Goal: Task Accomplishment & Management: Manage account settings

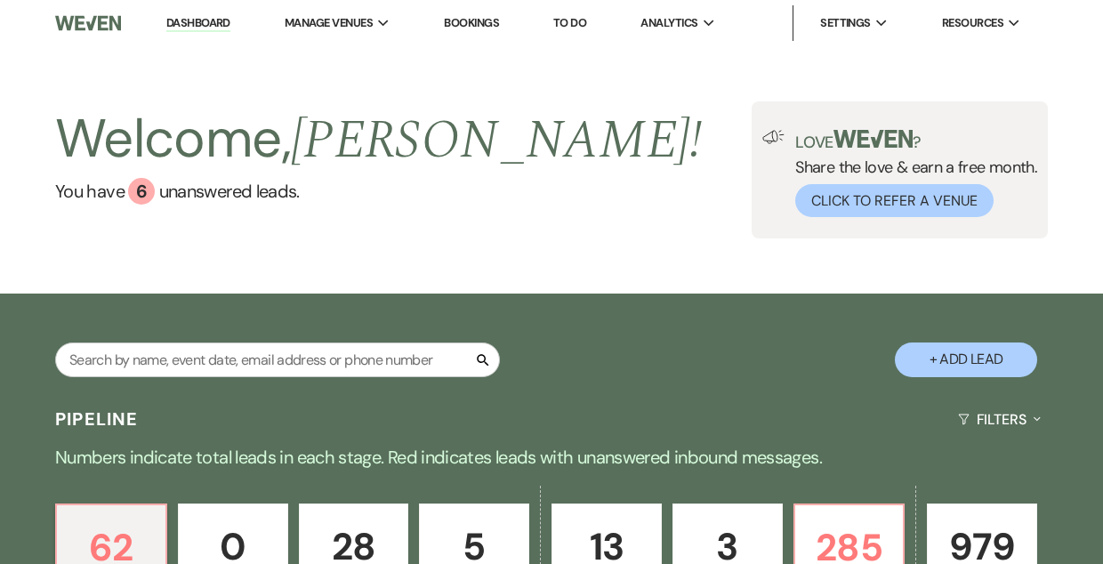
click at [464, 23] on link "Bookings" at bounding box center [471, 22] width 55 height 15
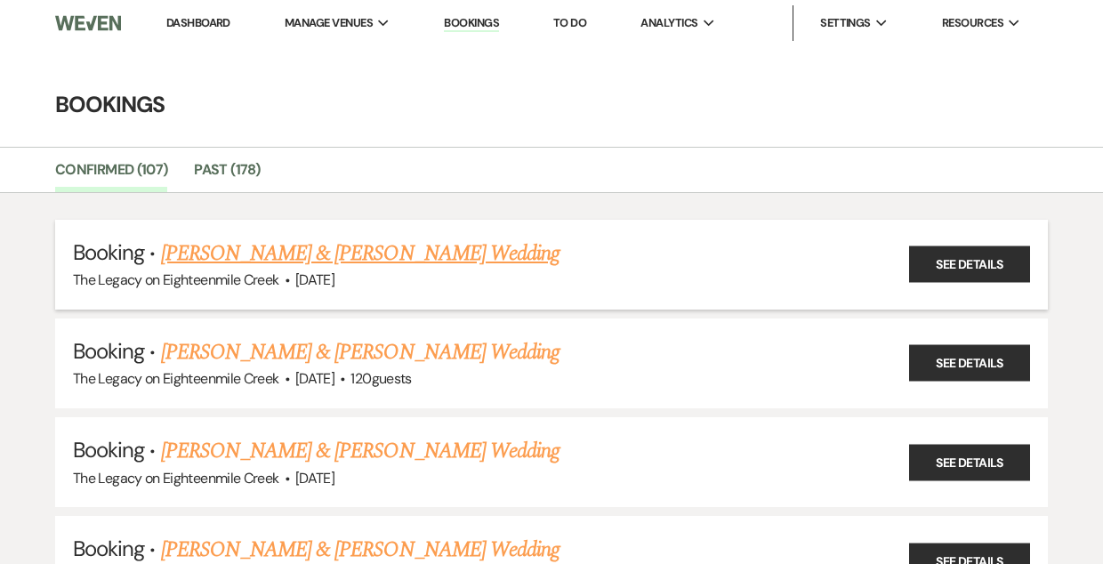
click at [439, 253] on link "[PERSON_NAME] & [PERSON_NAME] Wedding" at bounding box center [360, 253] width 398 height 32
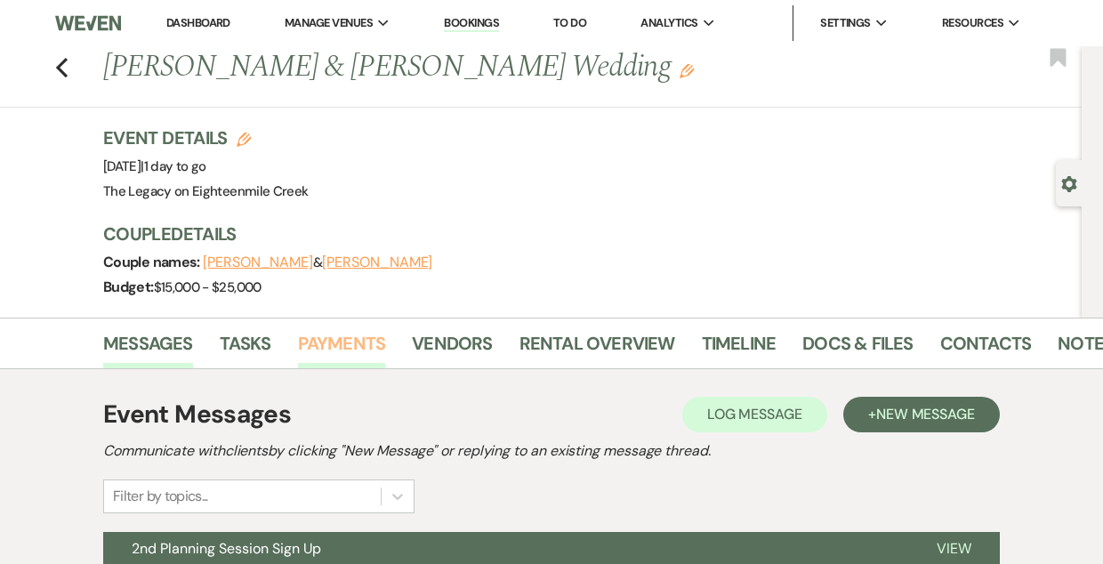
click at [332, 332] on link "Payments" at bounding box center [342, 348] width 88 height 39
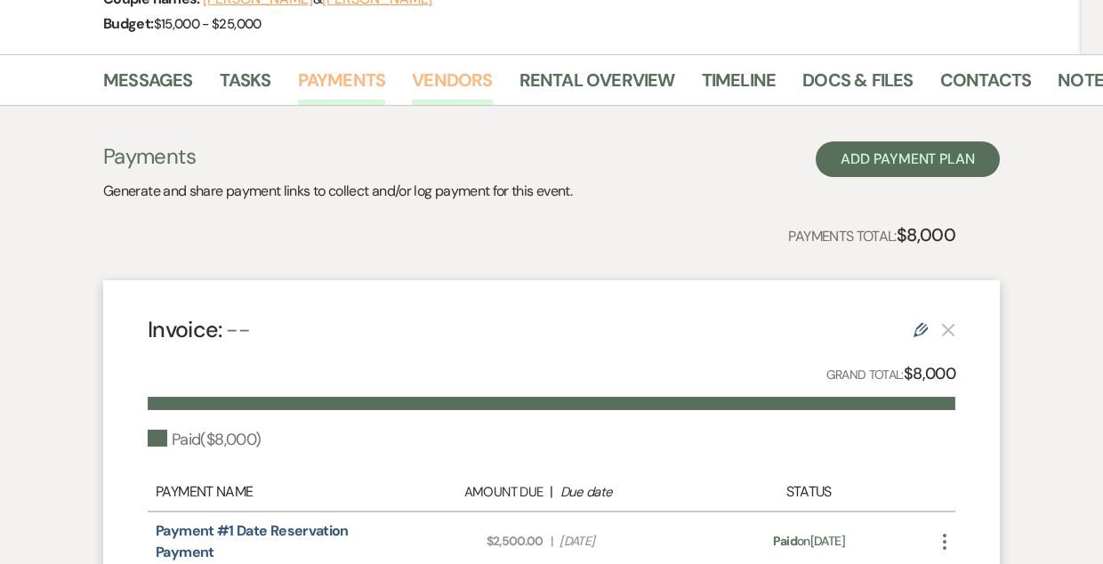
scroll to position [253, 0]
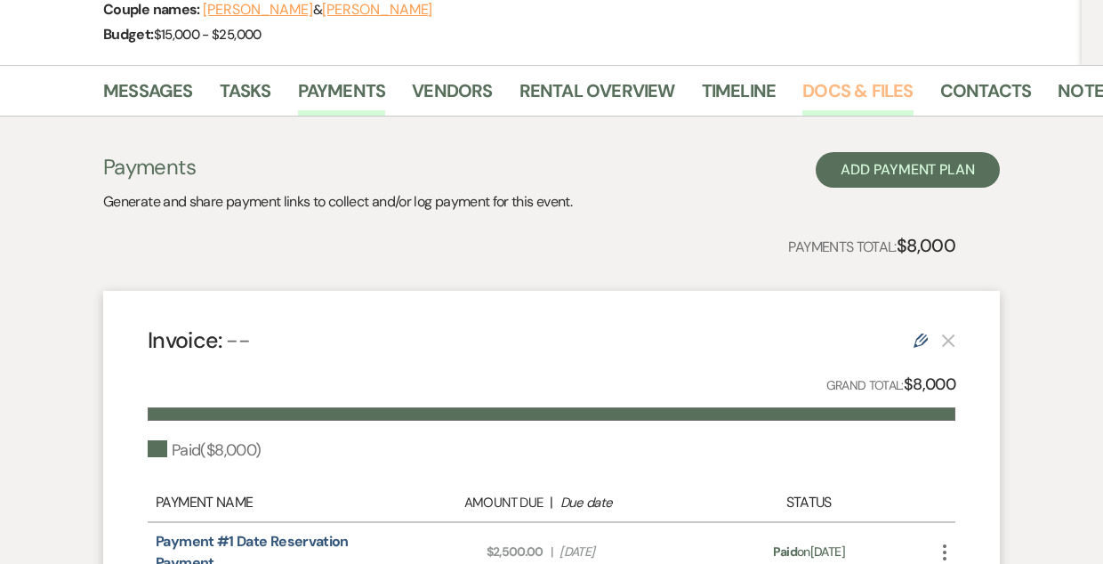
click at [842, 90] on link "Docs & Files" at bounding box center [857, 95] width 110 height 39
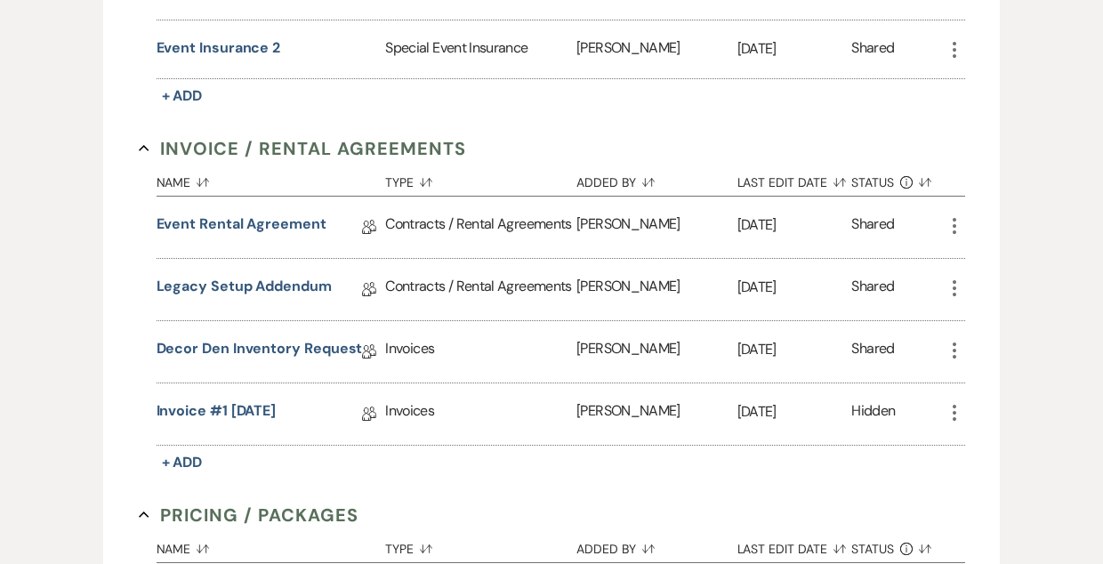
scroll to position [663, 0]
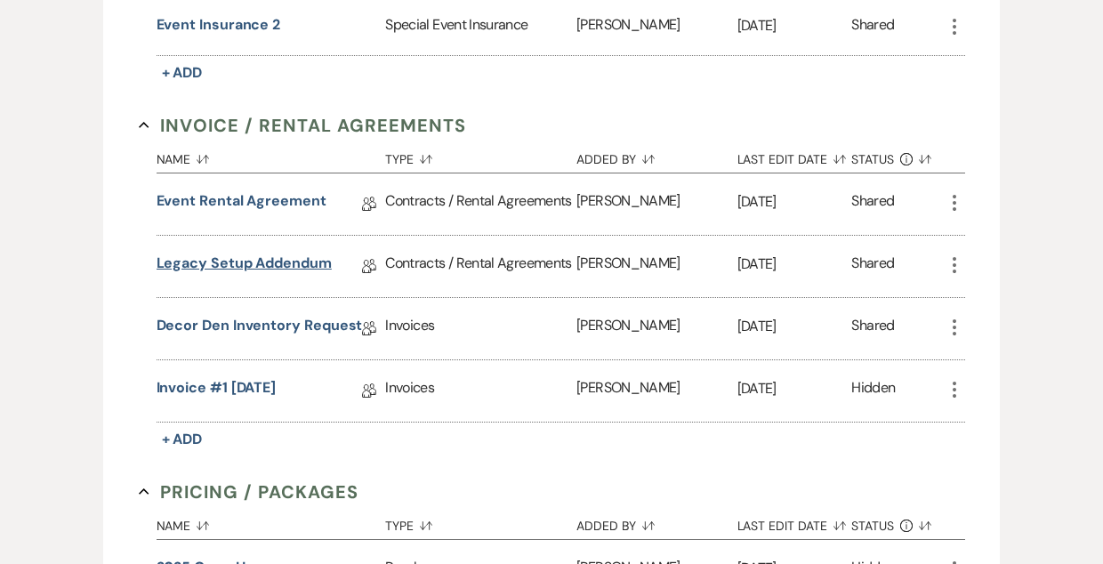
click at [266, 265] on link "Legacy Setup Addendum" at bounding box center [244, 267] width 175 height 28
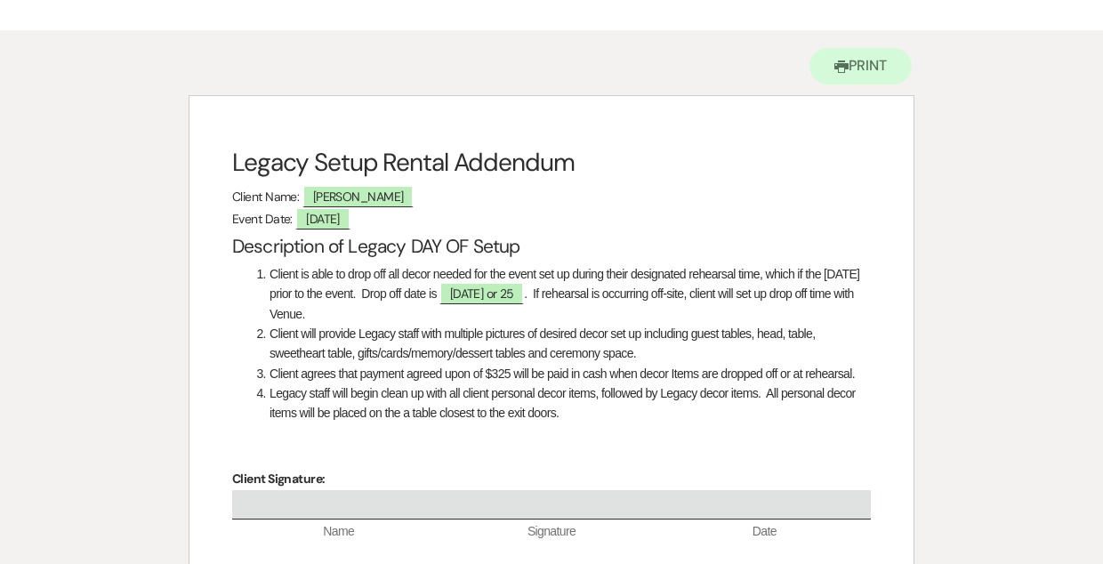
scroll to position [141, 0]
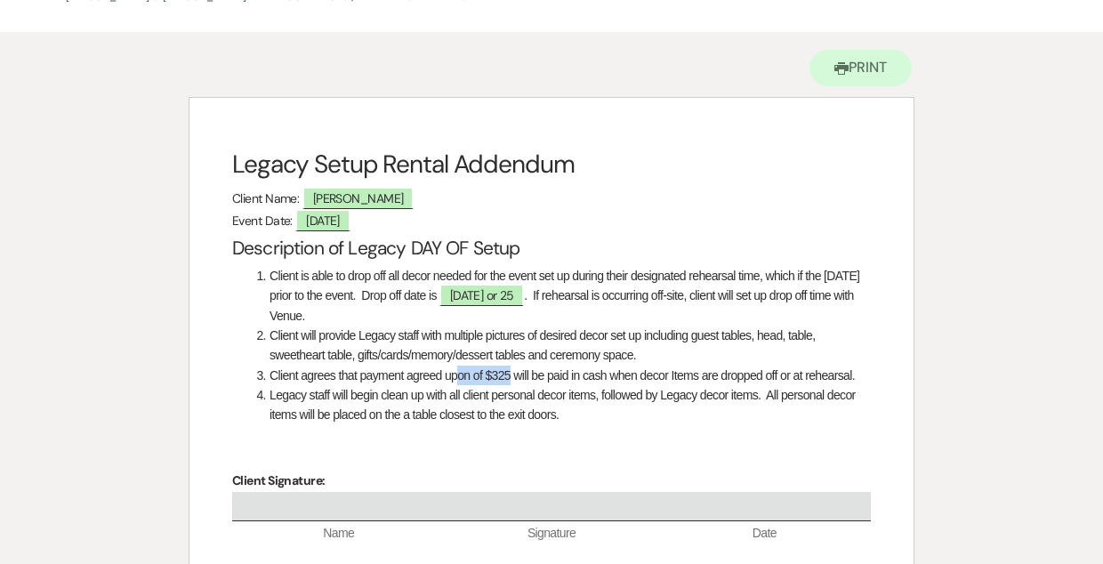
drag, startPoint x: 511, startPoint y: 374, endPoint x: 455, endPoint y: 374, distance: 56.0
click at [455, 373] on li "Client agrees that payment agreed upon of $325 will be paid in cash when decor …" at bounding box center [561, 375] width 620 height 20
click at [466, 378] on li "Client agrees that payment agreed upon of $325 will be paid in cash when decor …" at bounding box center [561, 375] width 620 height 20
